Goal: Information Seeking & Learning: Find specific fact

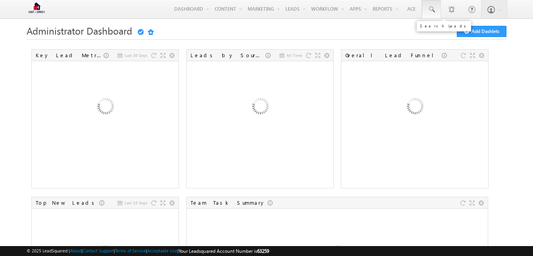
click at [436, 11] on link at bounding box center [431, 9] width 19 height 18
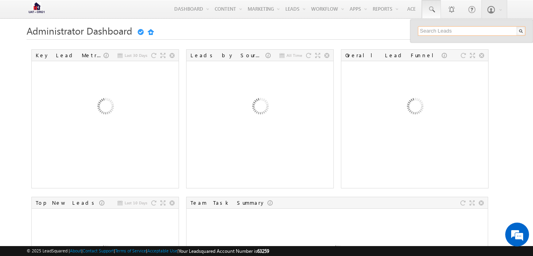
click at [434, 27] on input "text" at bounding box center [472, 31] width 108 height 10
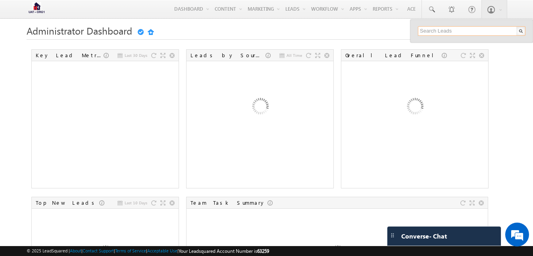
click at [441, 32] on input "text" at bounding box center [472, 31] width 108 height 10
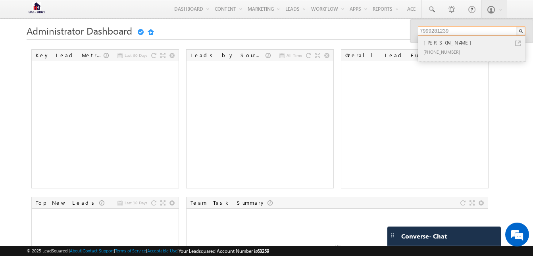
type input "7999281239"
click at [447, 48] on div "+91-7999281239" at bounding box center [475, 52] width 106 height 10
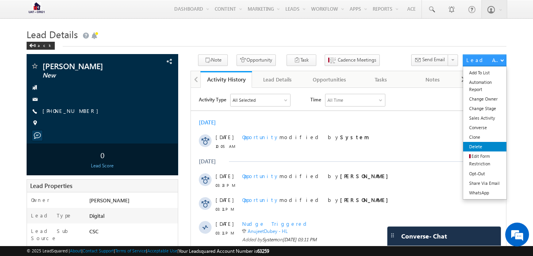
click at [465, 146] on link "Delete" at bounding box center [484, 147] width 43 height 10
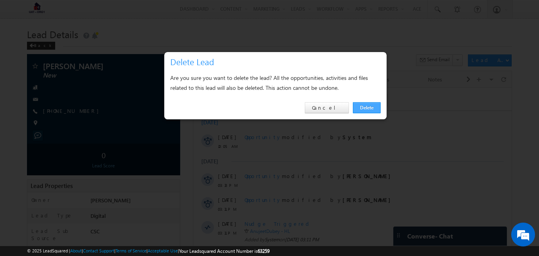
click at [369, 108] on link "Delete" at bounding box center [367, 107] width 28 height 11
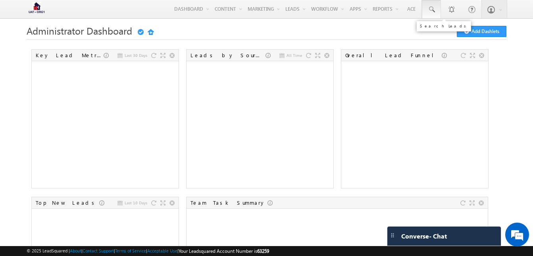
click at [432, 10] on span at bounding box center [431, 10] width 8 height 8
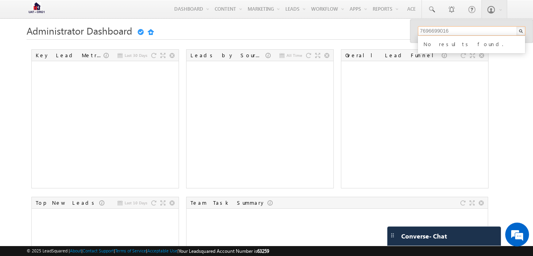
click at [457, 29] on input "7696699016" at bounding box center [472, 31] width 108 height 10
click at [461, 33] on input "7999281239" at bounding box center [472, 31] width 108 height 10
type input "7"
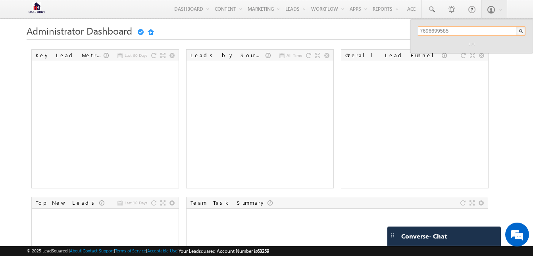
click at [450, 30] on input "7696699585" at bounding box center [472, 31] width 108 height 10
type input "7"
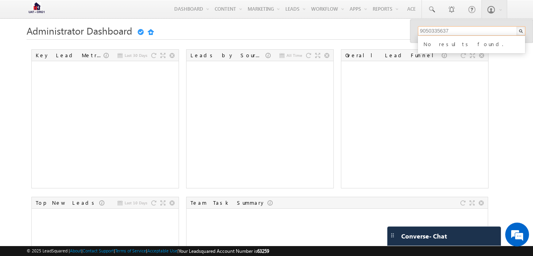
click at [442, 30] on input "9050335637" at bounding box center [472, 31] width 108 height 10
type input "9050335637"
click at [462, 31] on input "9050335637" at bounding box center [472, 31] width 108 height 10
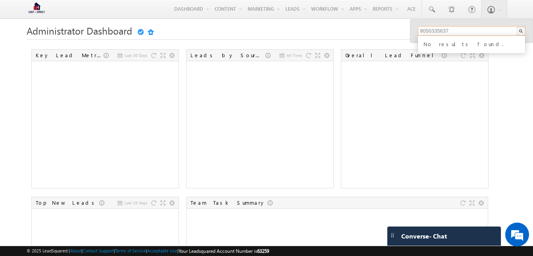
click at [454, 31] on input "9050335637" at bounding box center [472, 31] width 108 height 10
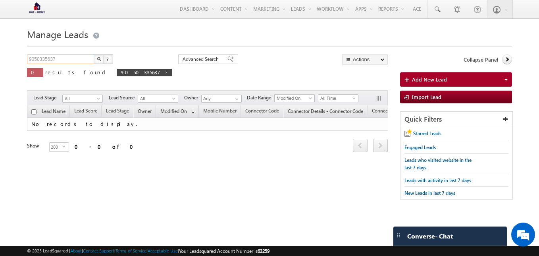
click at [65, 59] on input "9050335637" at bounding box center [61, 59] width 68 height 10
click at [63, 58] on input "9050335637" at bounding box center [61, 59] width 68 height 10
paste input "454656868"
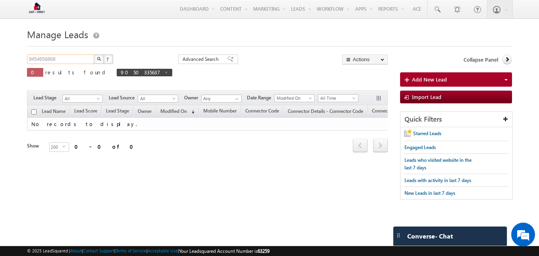
type input "9454656868"
click at [100, 58] on img "button" at bounding box center [99, 59] width 4 height 4
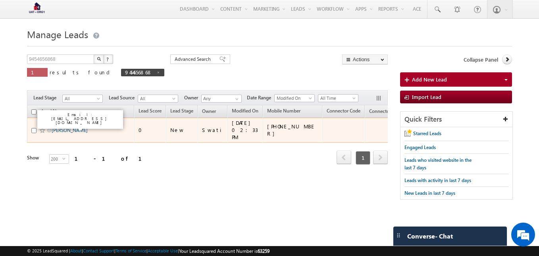
click at [60, 127] on link "[PERSON_NAME]" at bounding box center [70, 130] width 36 height 6
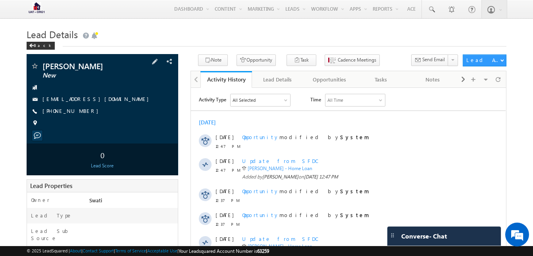
drag, startPoint x: 53, startPoint y: 108, endPoint x: 81, endPoint y: 111, distance: 28.3
click at [81, 111] on span "+91-9454656868" at bounding box center [72, 111] width 60 height 8
copy span "9454656868"
click at [0, 112] on html "Menu Mohammad Nadeem Khan mohd. khan+ LS@he rohfl .com" at bounding box center [266, 228] width 533 height 457
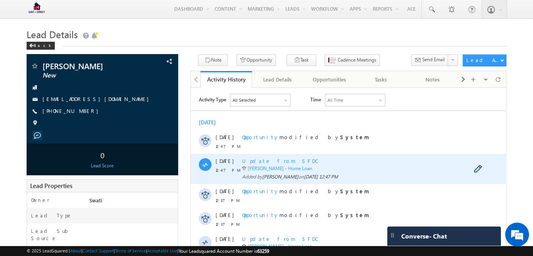
scroll to position [202, 0]
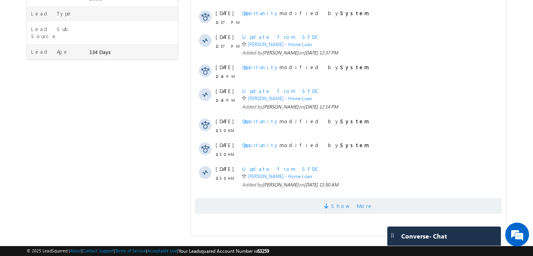
click at [331, 203] on span at bounding box center [327, 207] width 7 height 8
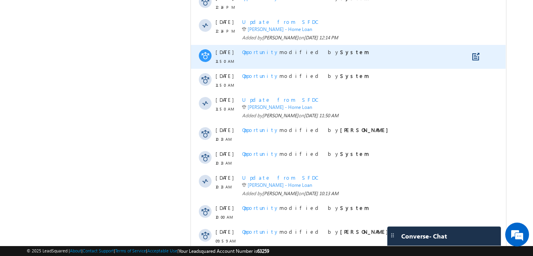
scroll to position [272, 0]
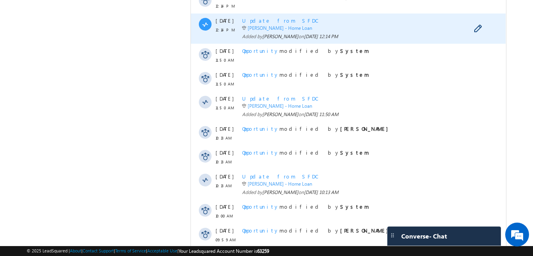
click at [205, 24] on span at bounding box center [205, 24] width 7 height 5
click at [338, 33] on span "01 May 2025 12:14 PM" at bounding box center [321, 36] width 34 height 6
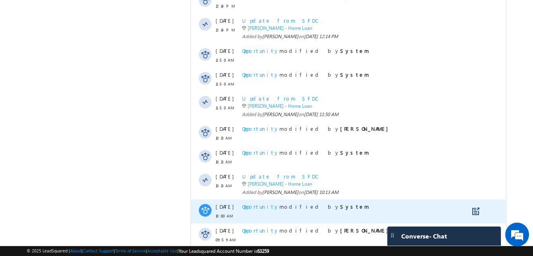
click at [207, 206] on span at bounding box center [205, 210] width 9 height 9
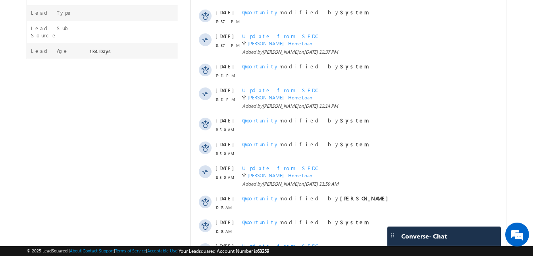
scroll to position [202, 0]
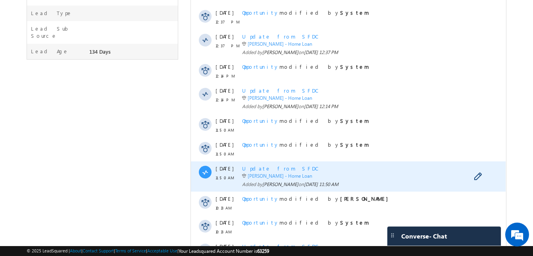
click at [204, 167] on div at bounding box center [205, 171] width 13 height 13
click at [259, 165] on span "Update from SFDC" at bounding box center [279, 168] width 75 height 7
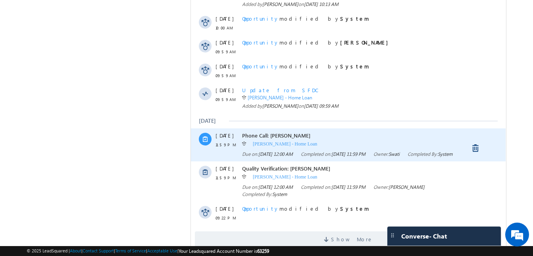
scroll to position [731, 0]
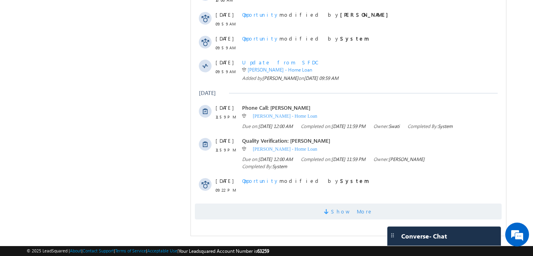
click at [331, 215] on span at bounding box center [327, 213] width 7 height 8
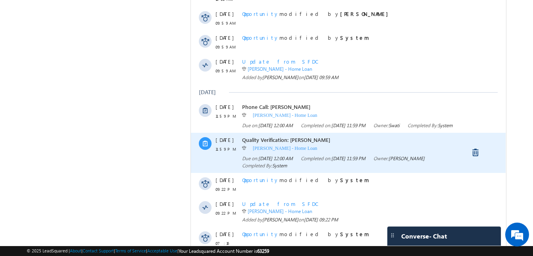
scroll to position [826, 0]
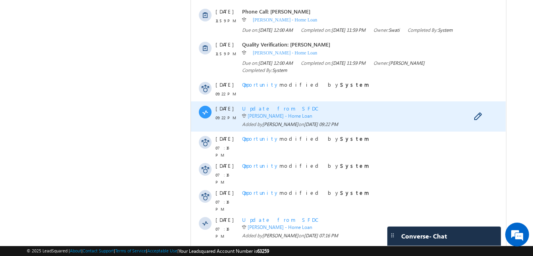
click at [204, 114] on span at bounding box center [205, 112] width 7 height 5
click at [256, 111] on span "Update from SFDC" at bounding box center [279, 108] width 75 height 7
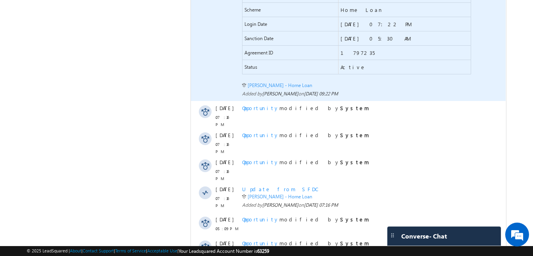
scroll to position [1161, 0]
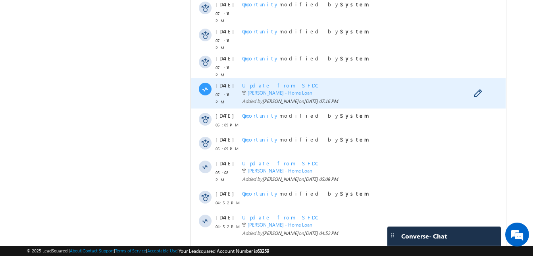
click at [207, 86] on span at bounding box center [205, 88] width 7 height 5
click at [270, 82] on span "Update from SFDC" at bounding box center [279, 85] width 75 height 7
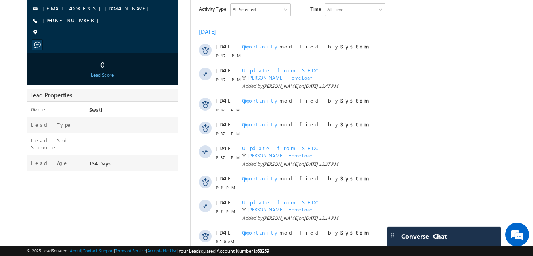
scroll to position [0, 0]
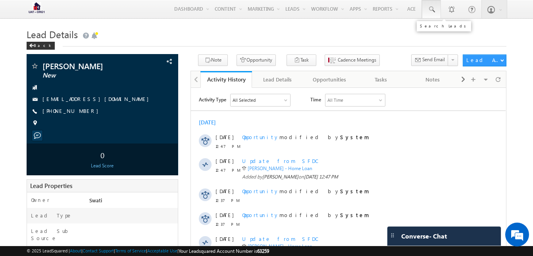
click at [433, 12] on span at bounding box center [431, 10] width 8 height 8
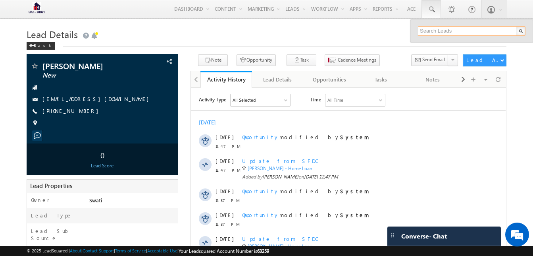
click at [430, 30] on input "text" at bounding box center [472, 31] width 108 height 10
paste input "9787972974"
type input "9787972974"
click at [437, 27] on input "9787972974" at bounding box center [472, 31] width 108 height 10
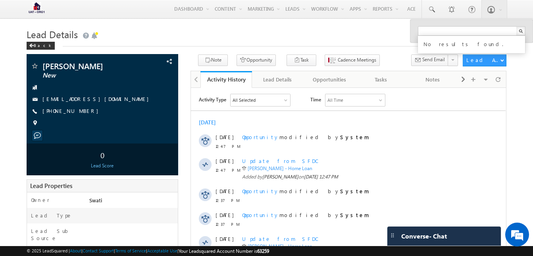
click at [351, 33] on h1 "Lead Details" at bounding box center [267, 33] width 480 height 15
